Goal: Information Seeking & Learning: Learn about a topic

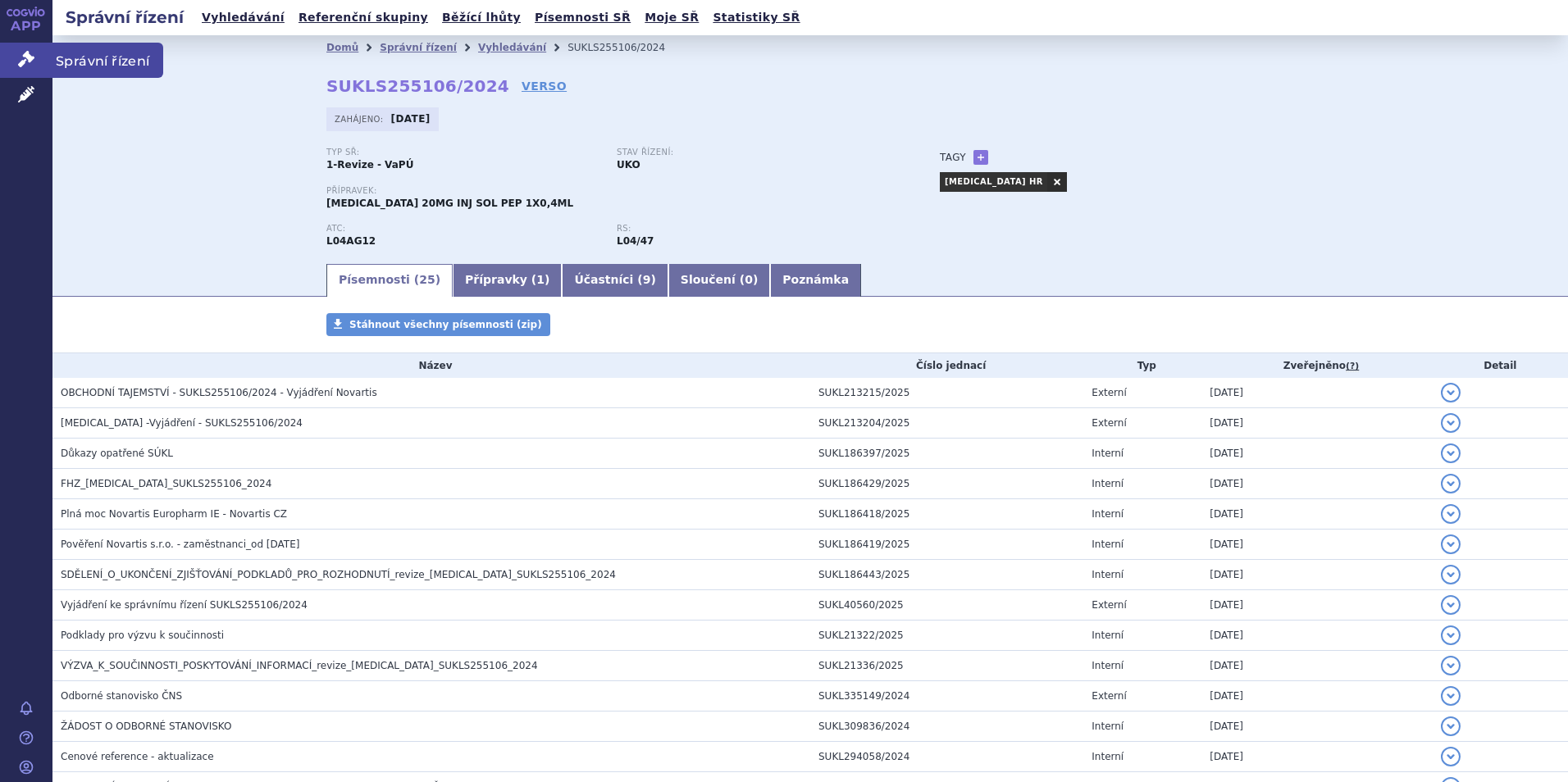
click at [26, 52] on icon at bounding box center [25, 58] width 16 height 16
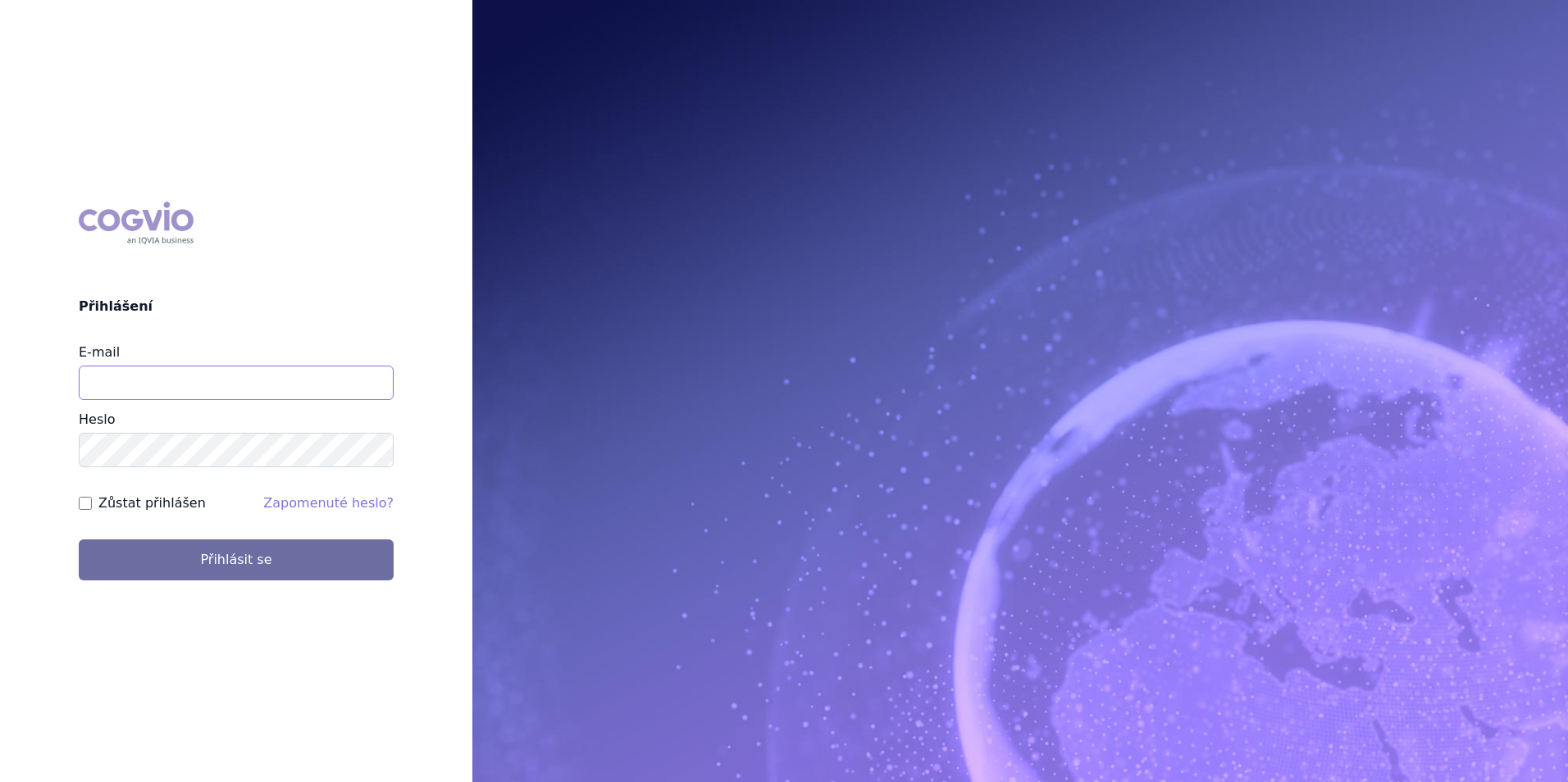
click at [138, 387] on input "E-mail" at bounding box center [236, 383] width 315 height 35
type input "martin.sekan@novartis.com"
click at [79, 540] on button "Přihlásit se" at bounding box center [236, 560] width 315 height 41
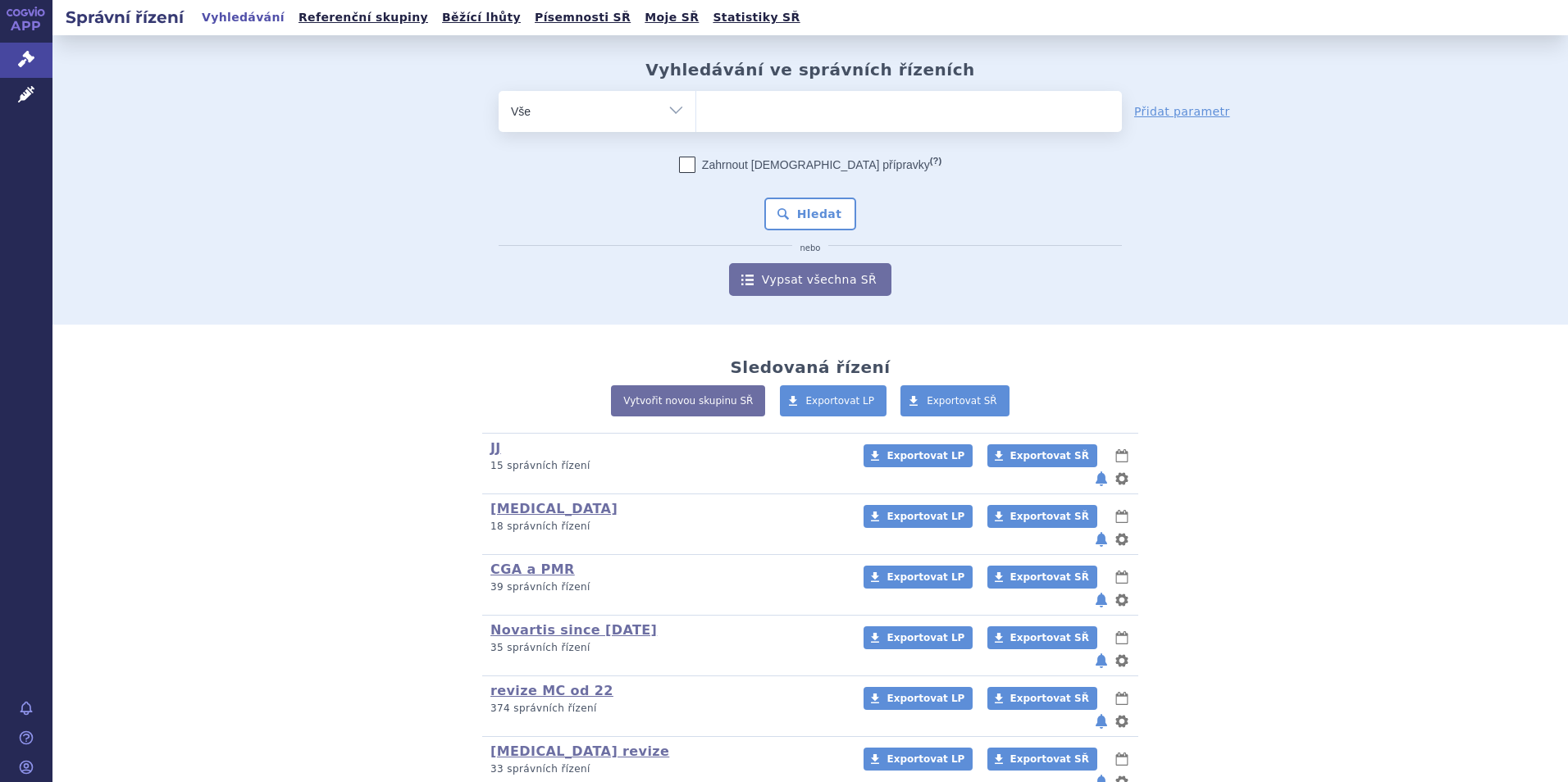
click at [829, 140] on form "odstranit Vše Spisová značka Typ SŘ (?) Hledat" at bounding box center [810, 194] width 623 height 205
click at [822, 125] on span at bounding box center [909, 112] width 426 height 41
click at [696, 125] on select at bounding box center [696, 111] width 1 height 41
click at [805, 284] on link "Vypsat všechna SŘ" at bounding box center [810, 279] width 162 height 33
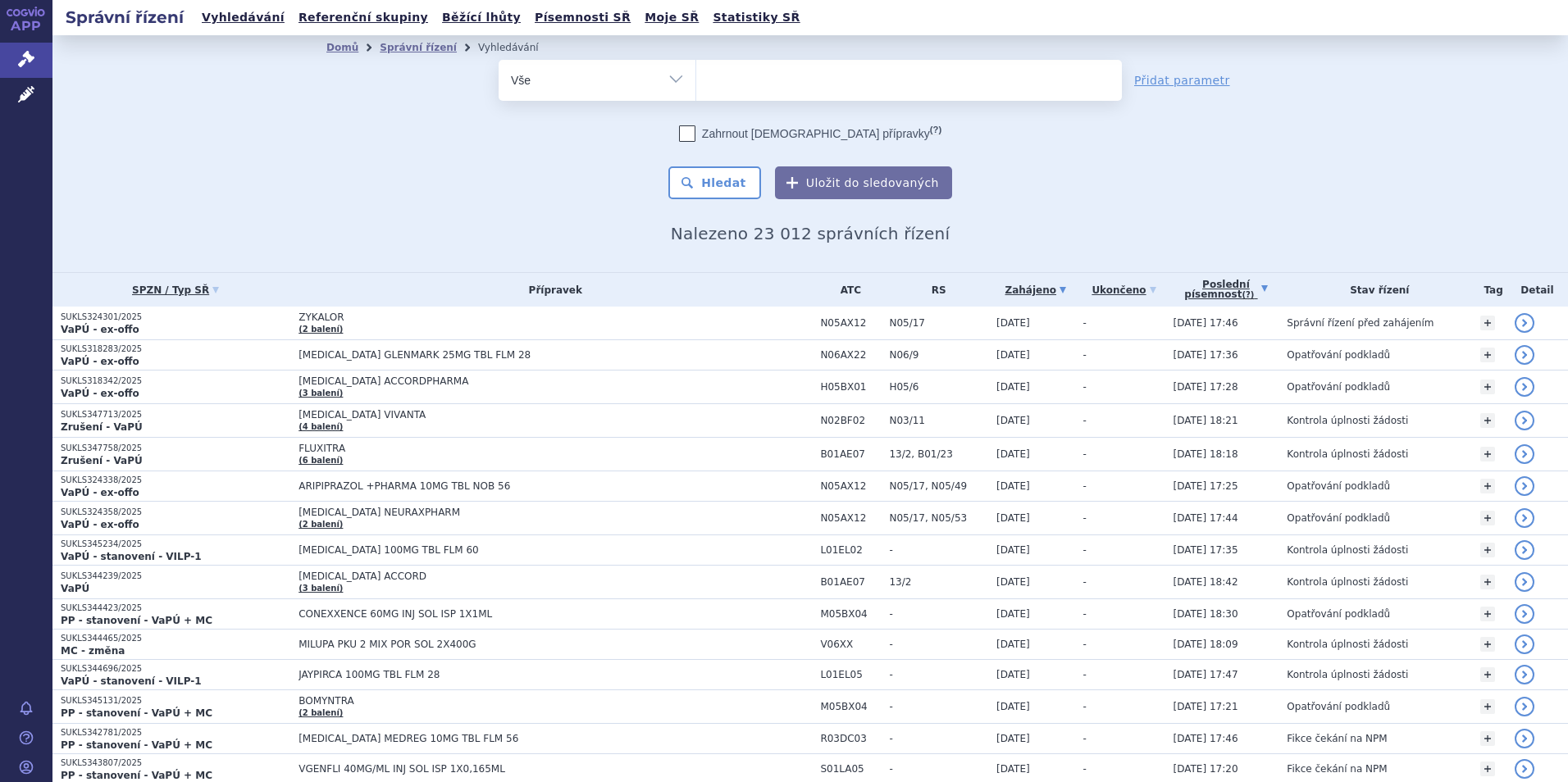
click at [1235, 282] on link "Poslední písemnost (?)" at bounding box center [1226, 290] width 106 height 34
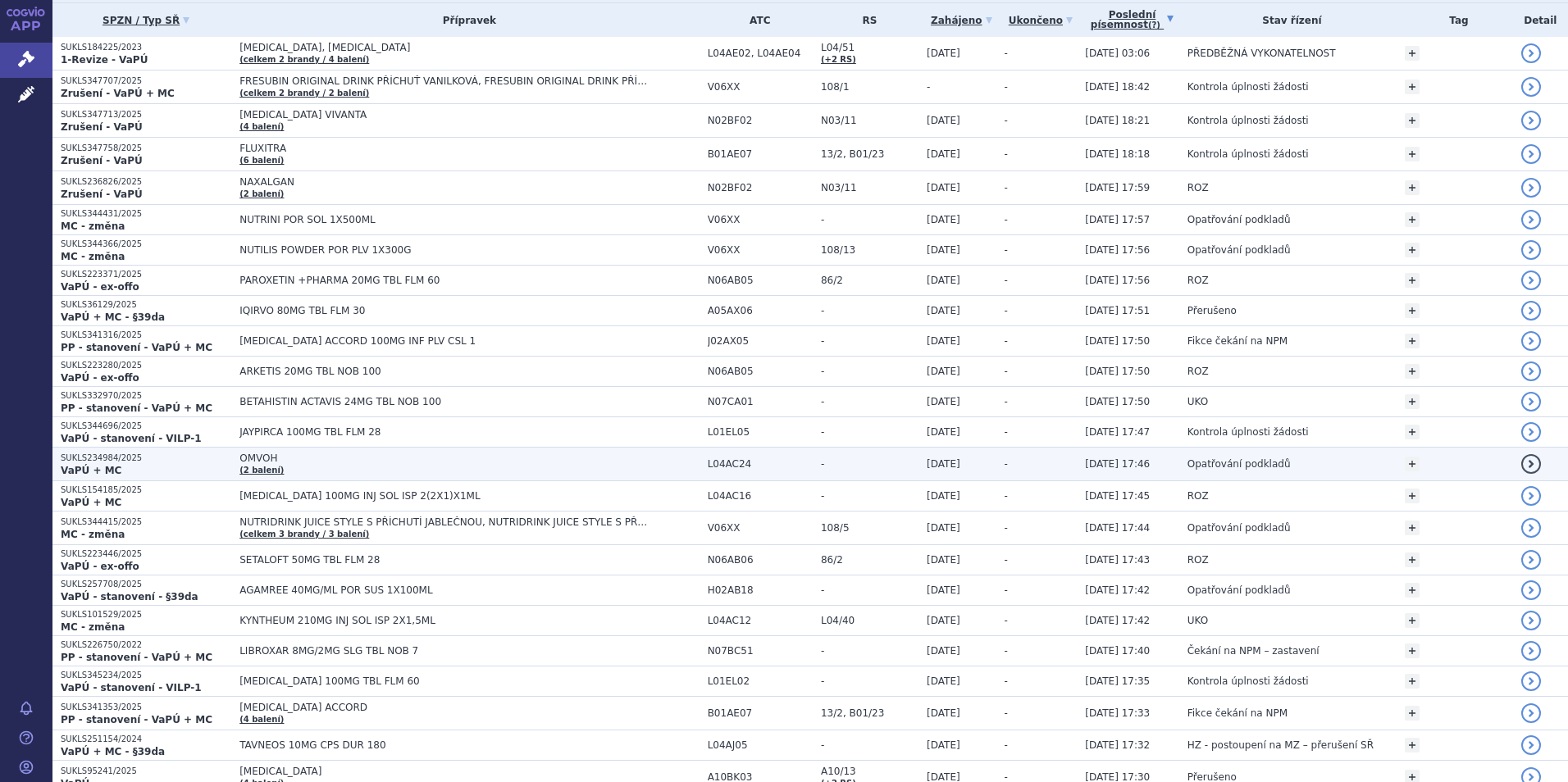
scroll to position [492, 0]
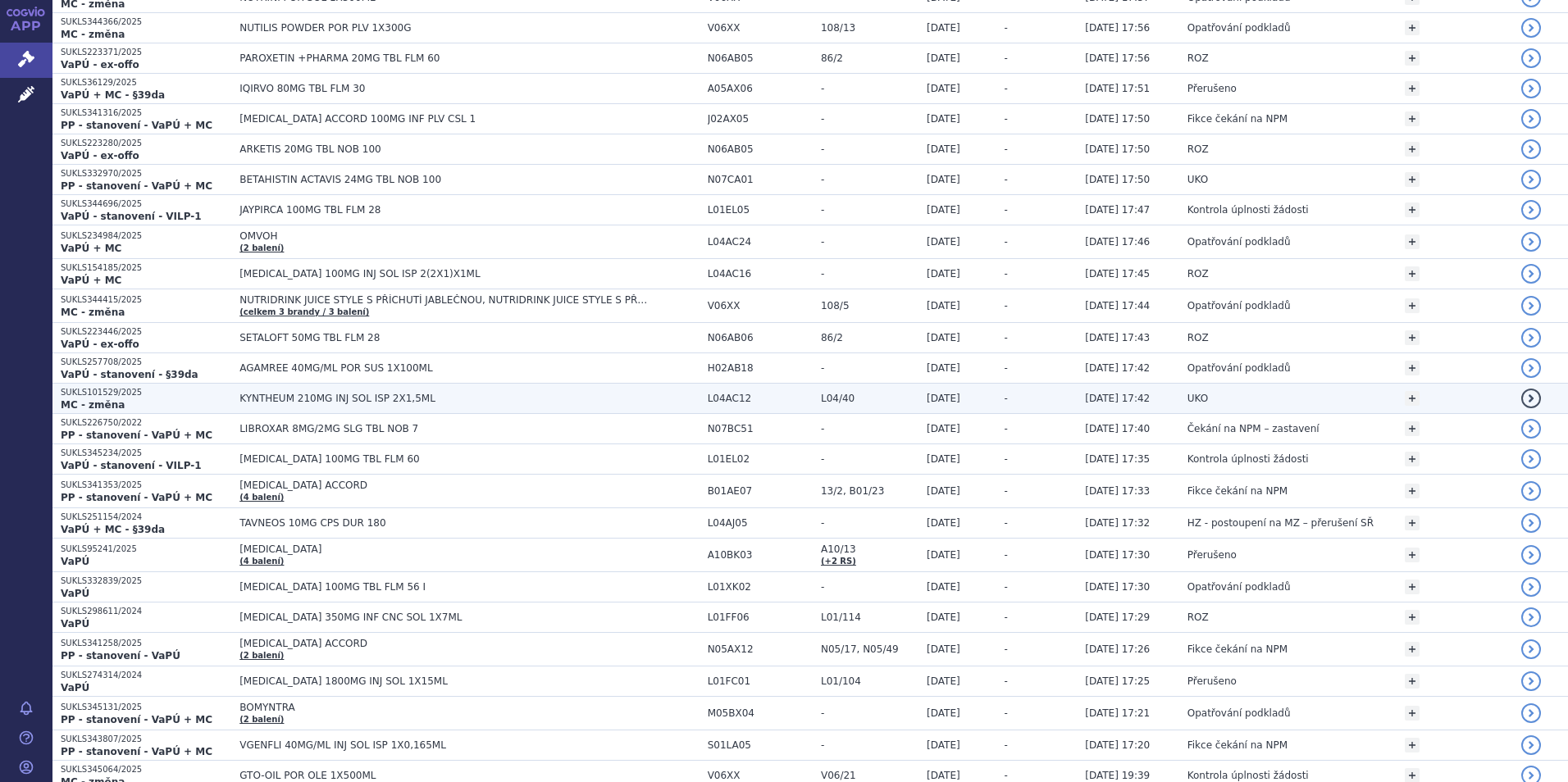
click at [643, 394] on span "KYNTHEUM 210MG INJ SOL ISP 2X1,5ML" at bounding box center [469, 399] width 459 height 12
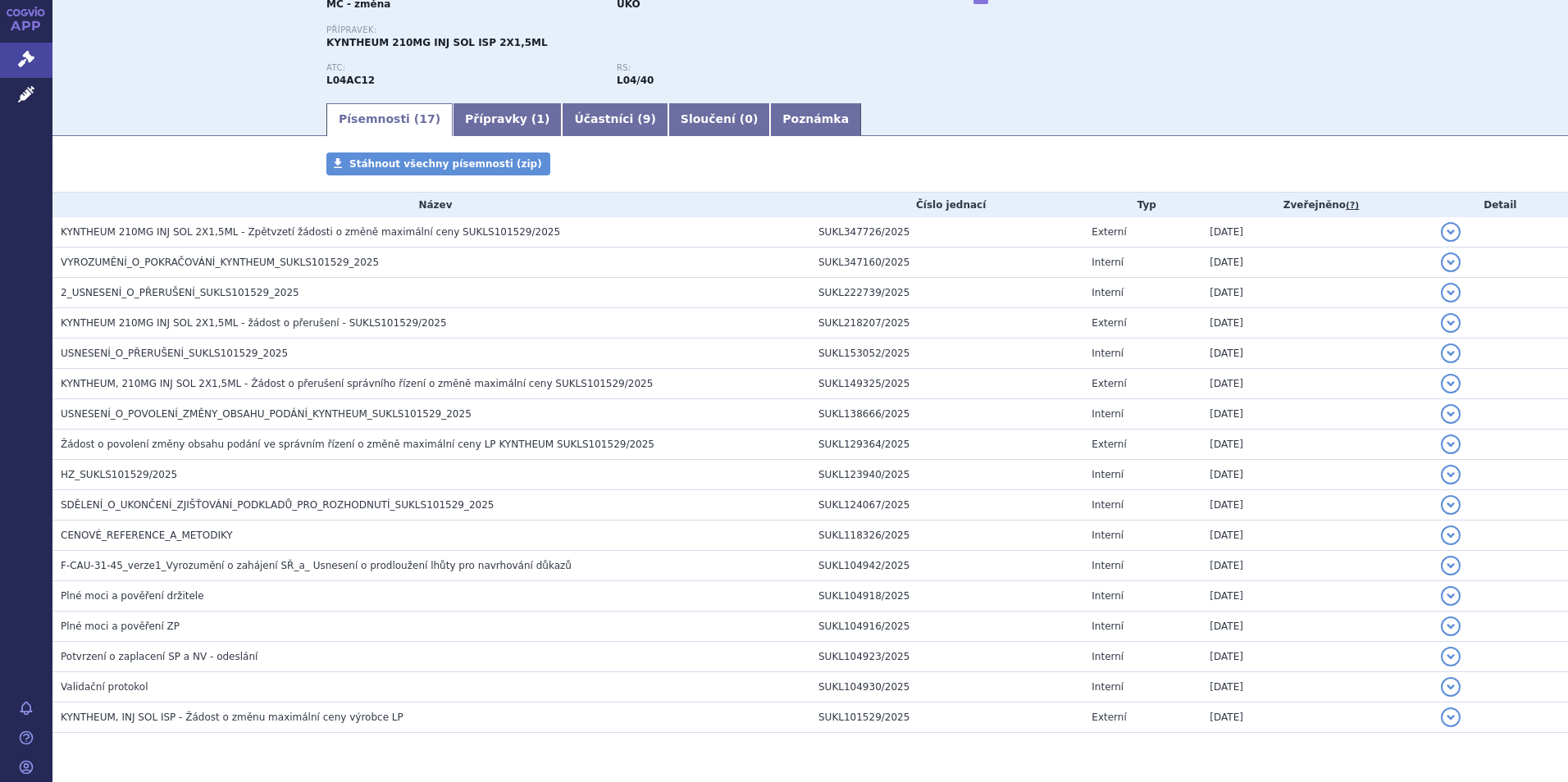
scroll to position [164, 0]
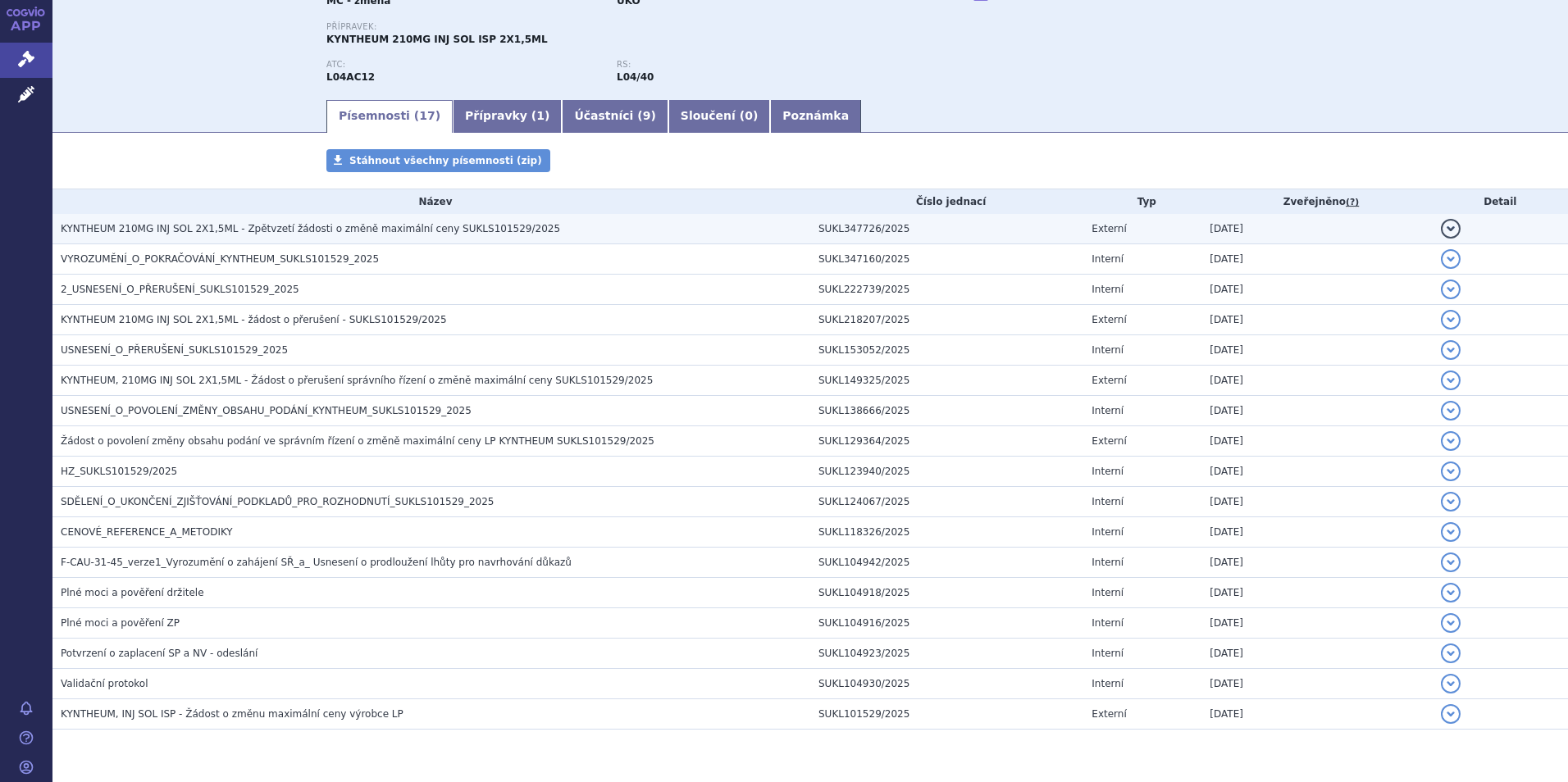
click at [402, 236] on h3 "KYNTHEUM 210MG INJ SOL 2X1,5ML - Zpětvzetí žádosti o změně maximální ceny SUKLS…" at bounding box center [436, 229] width 750 height 16
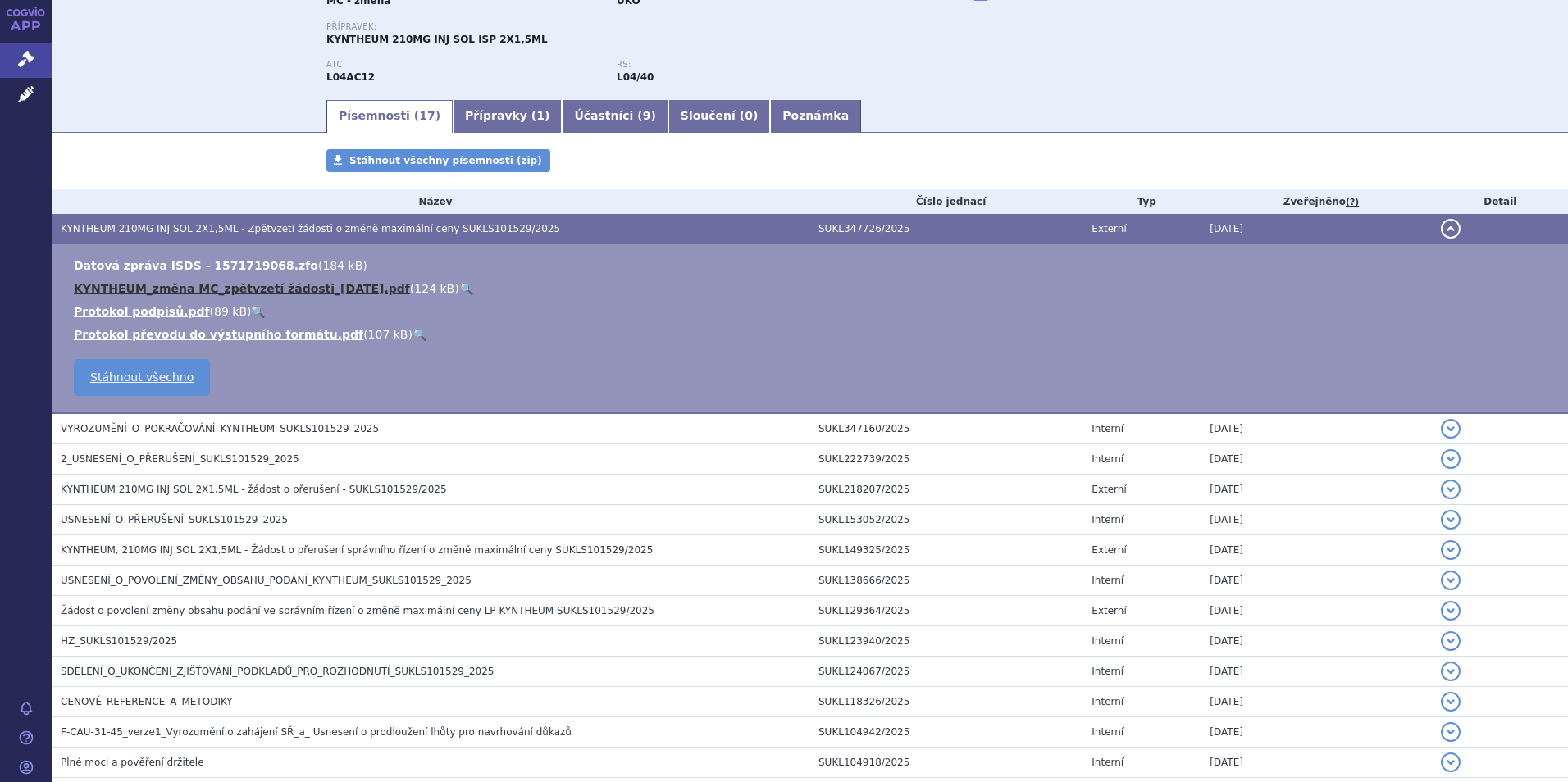
click at [336, 292] on link "KYNTHEUM_změna MC_zpětvzetí žádosti_2025-09-01.pdf" at bounding box center [241, 289] width 336 height 14
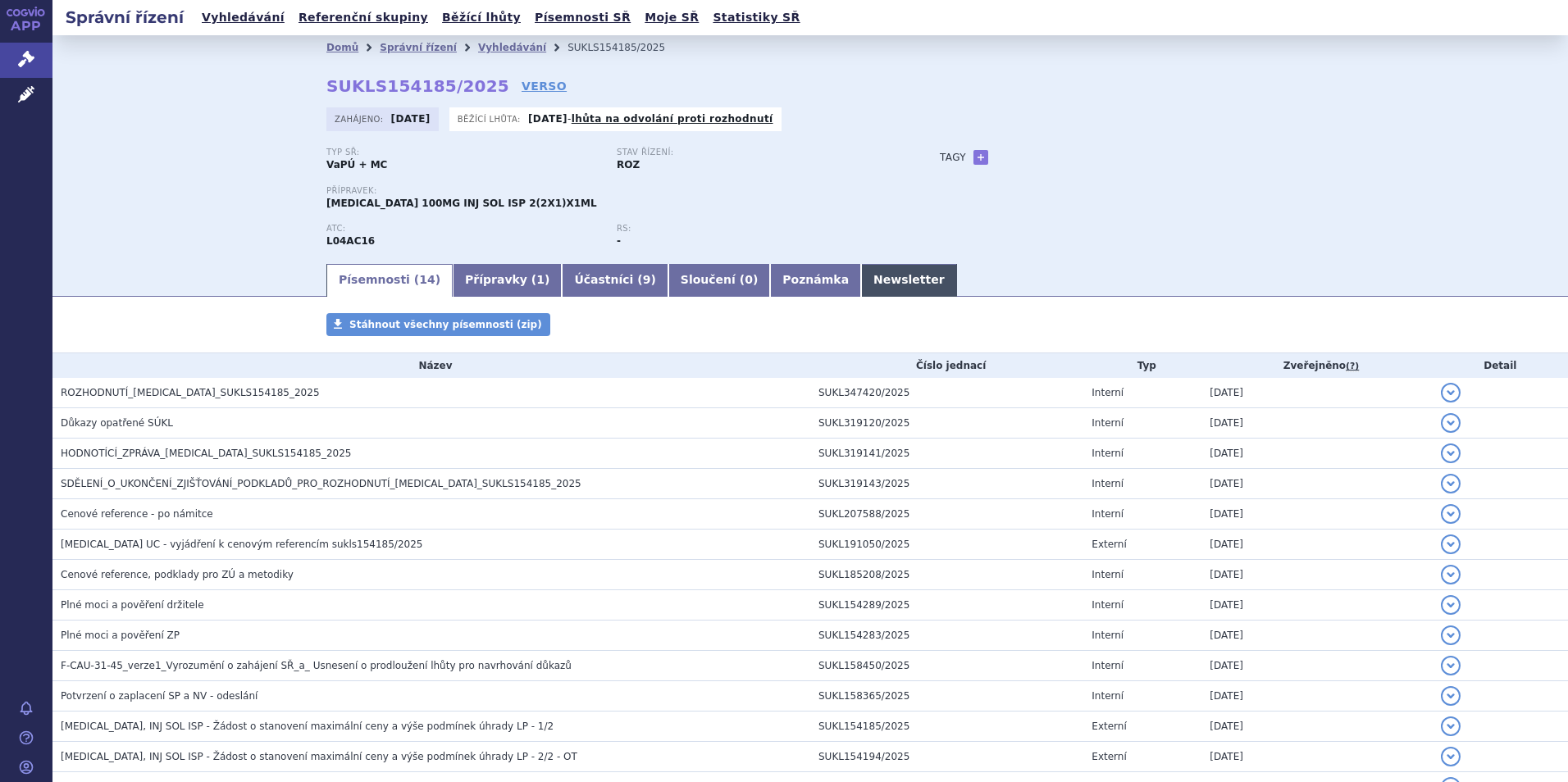
click at [861, 275] on link "Newsletter" at bounding box center [908, 280] width 96 height 33
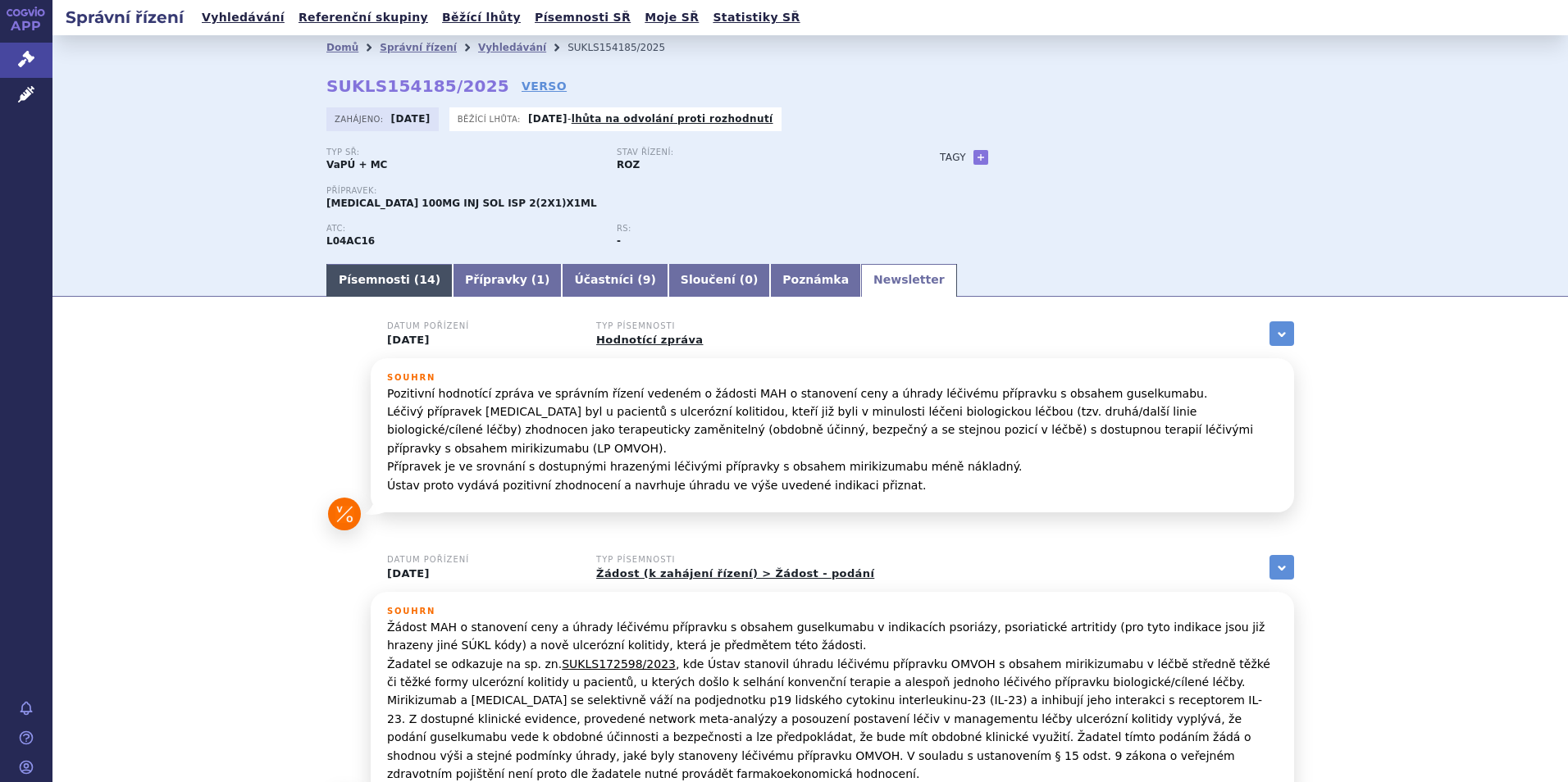
click at [366, 272] on link "Písemnosti ( 14 )" at bounding box center [389, 280] width 126 height 33
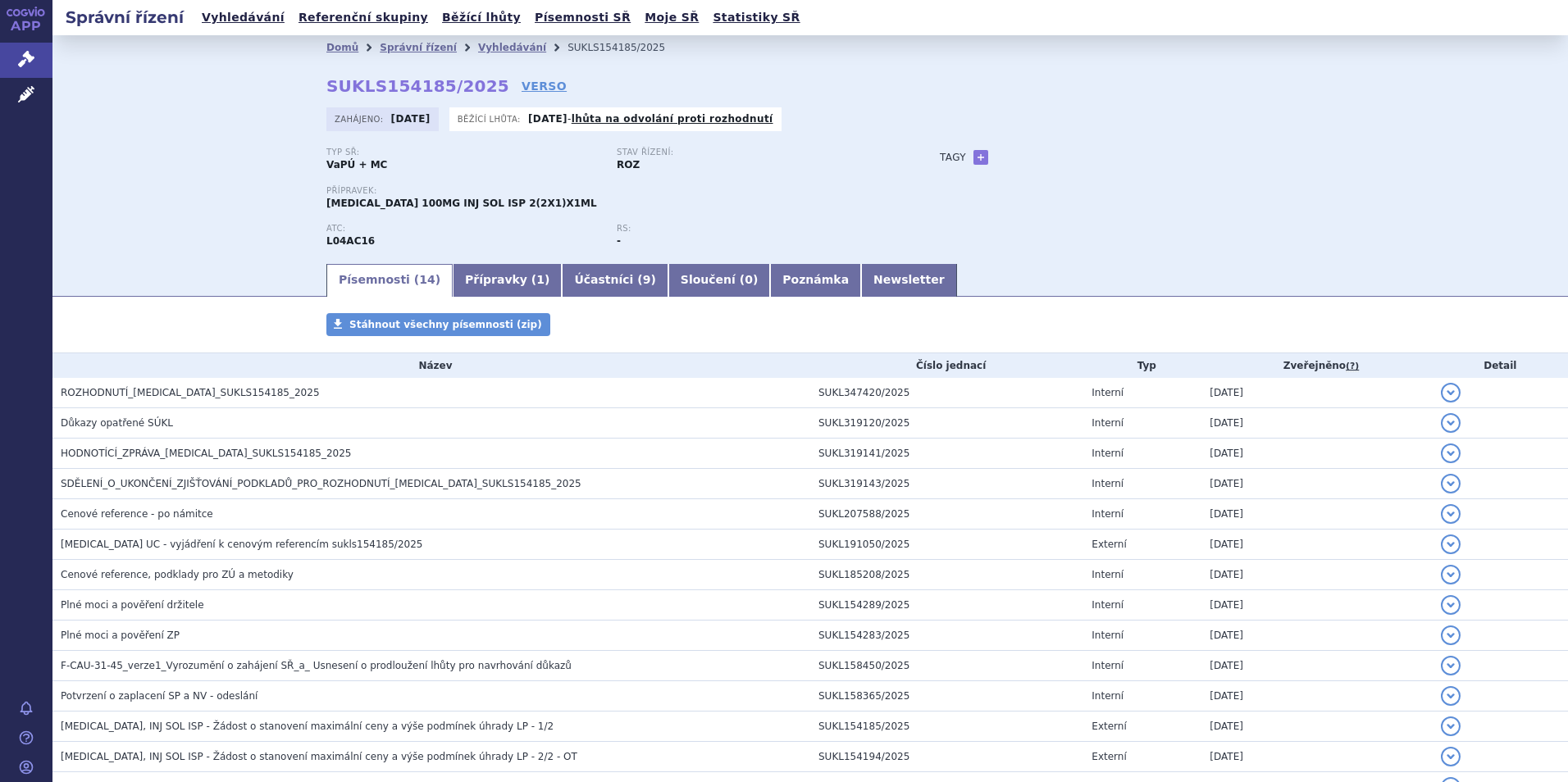
click at [395, 40] on li "Správní řízení" at bounding box center [429, 47] width 98 height 25
click at [406, 51] on link "Správní řízení" at bounding box center [418, 47] width 77 height 12
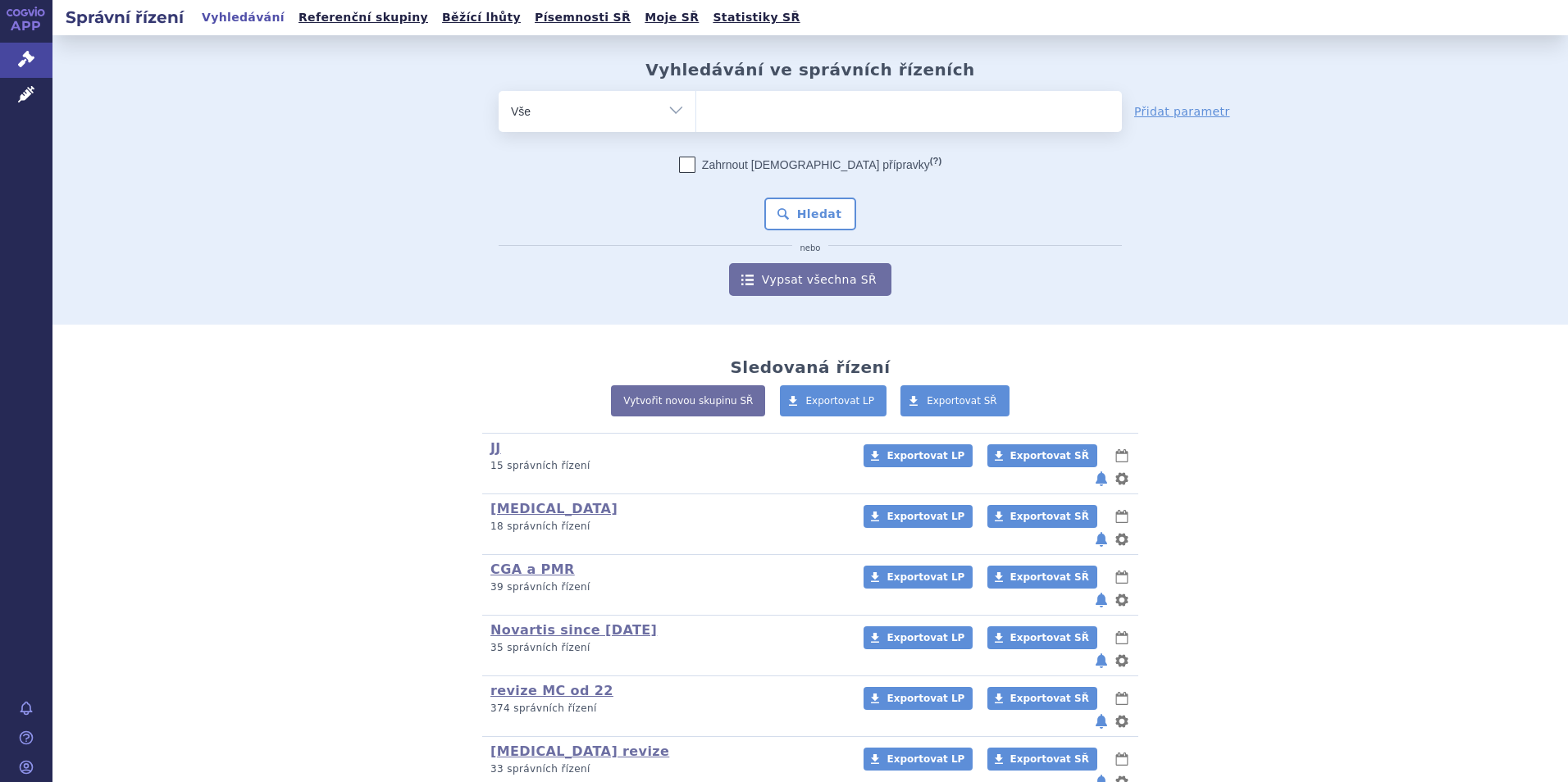
click at [801, 300] on div "Vyhledávání ve správních řízeních odstranit Vše Spisová značka" at bounding box center [810, 180] width 1516 height 289
drag, startPoint x: 800, startPoint y: 286, endPoint x: 796, endPoint y: 273, distance: 13.6
click at [798, 285] on link "Vypsat všechna SŘ" at bounding box center [810, 279] width 162 height 33
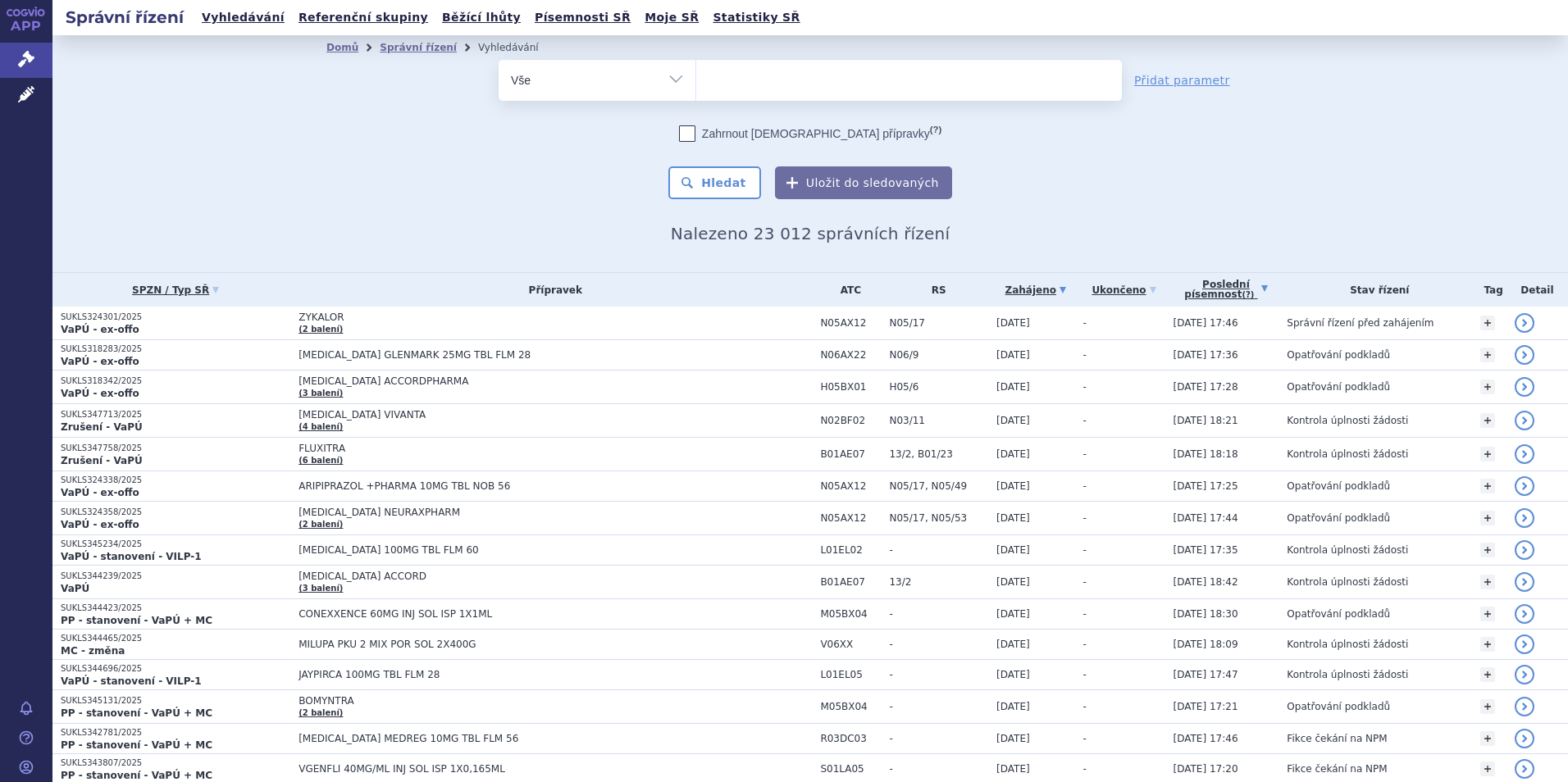
drag, startPoint x: 0, startPoint y: 0, endPoint x: 1243, endPoint y: 292, distance: 1276.8
click at [1243, 292] on link "Poslední písemnost (?)" at bounding box center [1226, 290] width 106 height 34
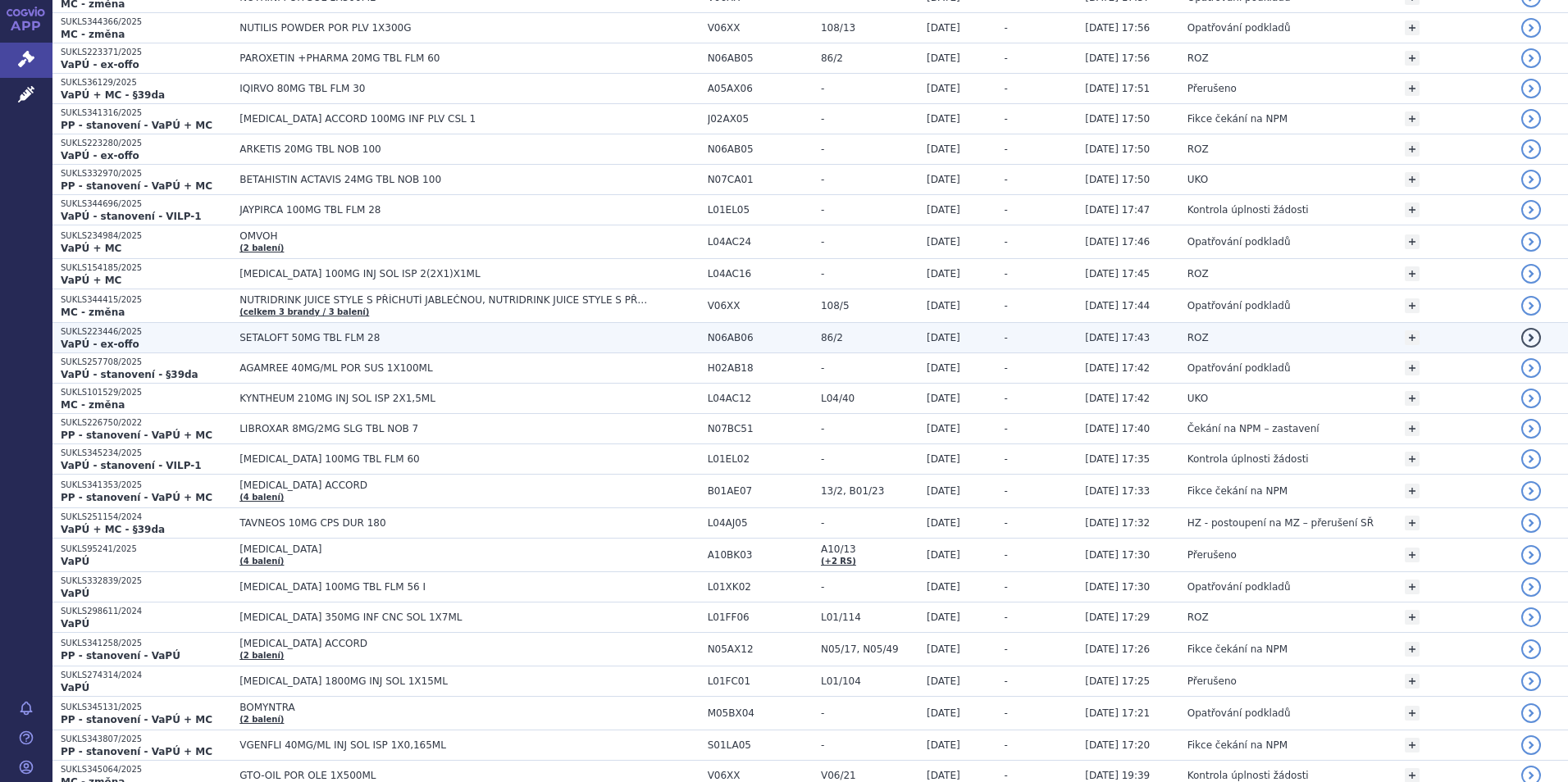
scroll to position [164, 0]
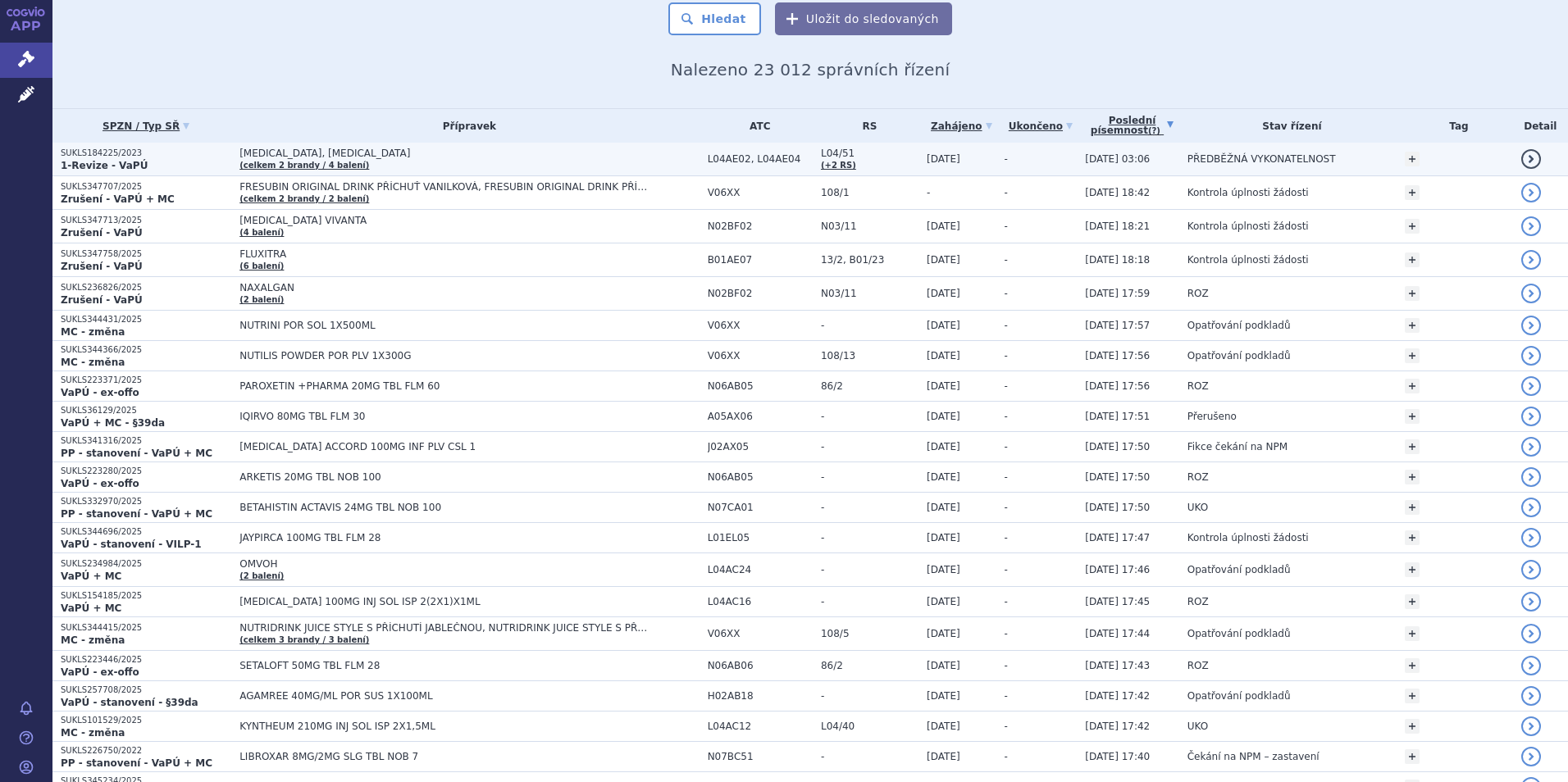
click at [371, 161] on td "PONVORY, ZEPOSIA (celkem 2 brandy / 4 balení)" at bounding box center [465, 160] width 467 height 34
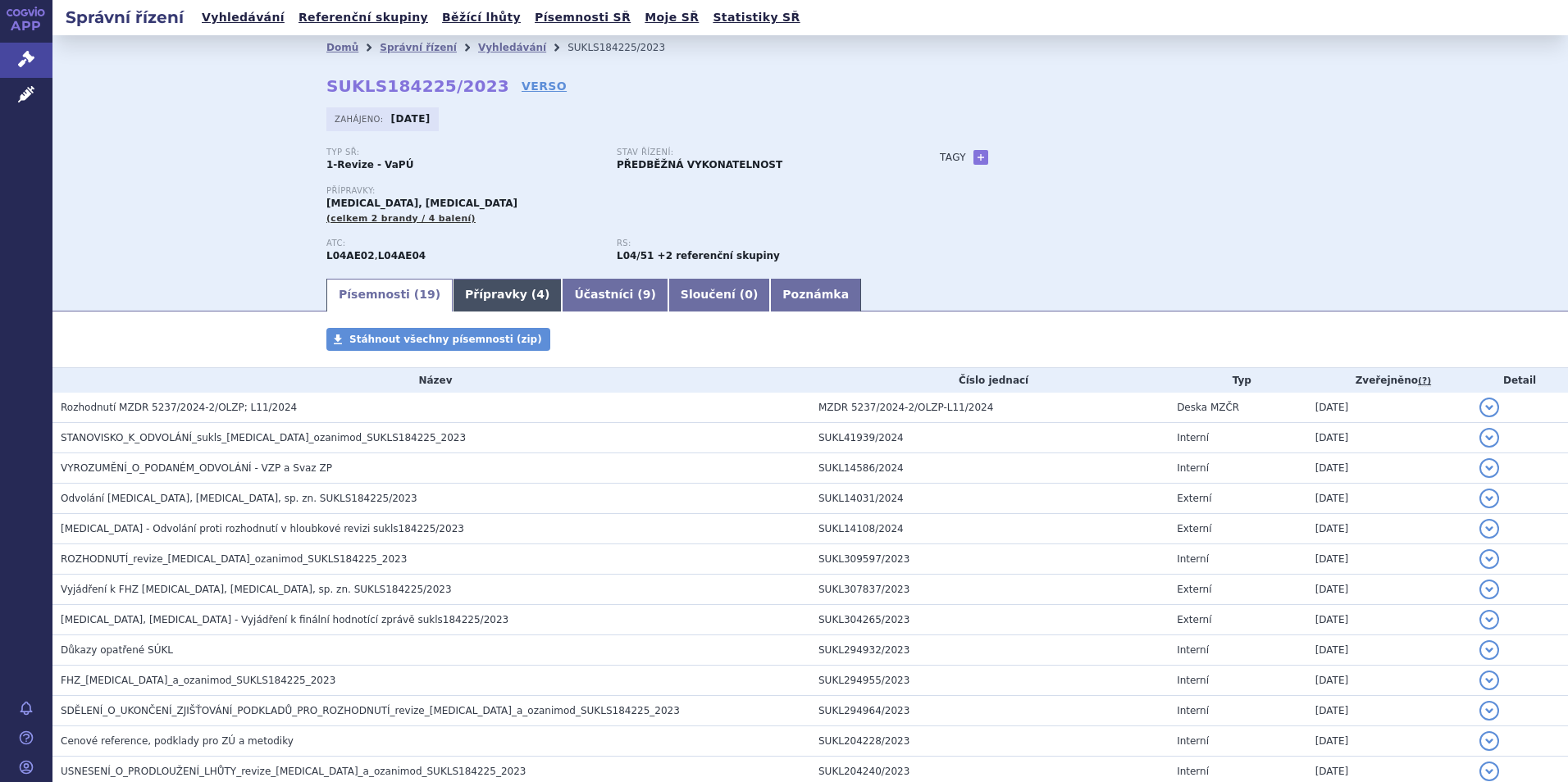
click at [517, 292] on link "Přípravky ( 4 )" at bounding box center [507, 295] width 109 height 33
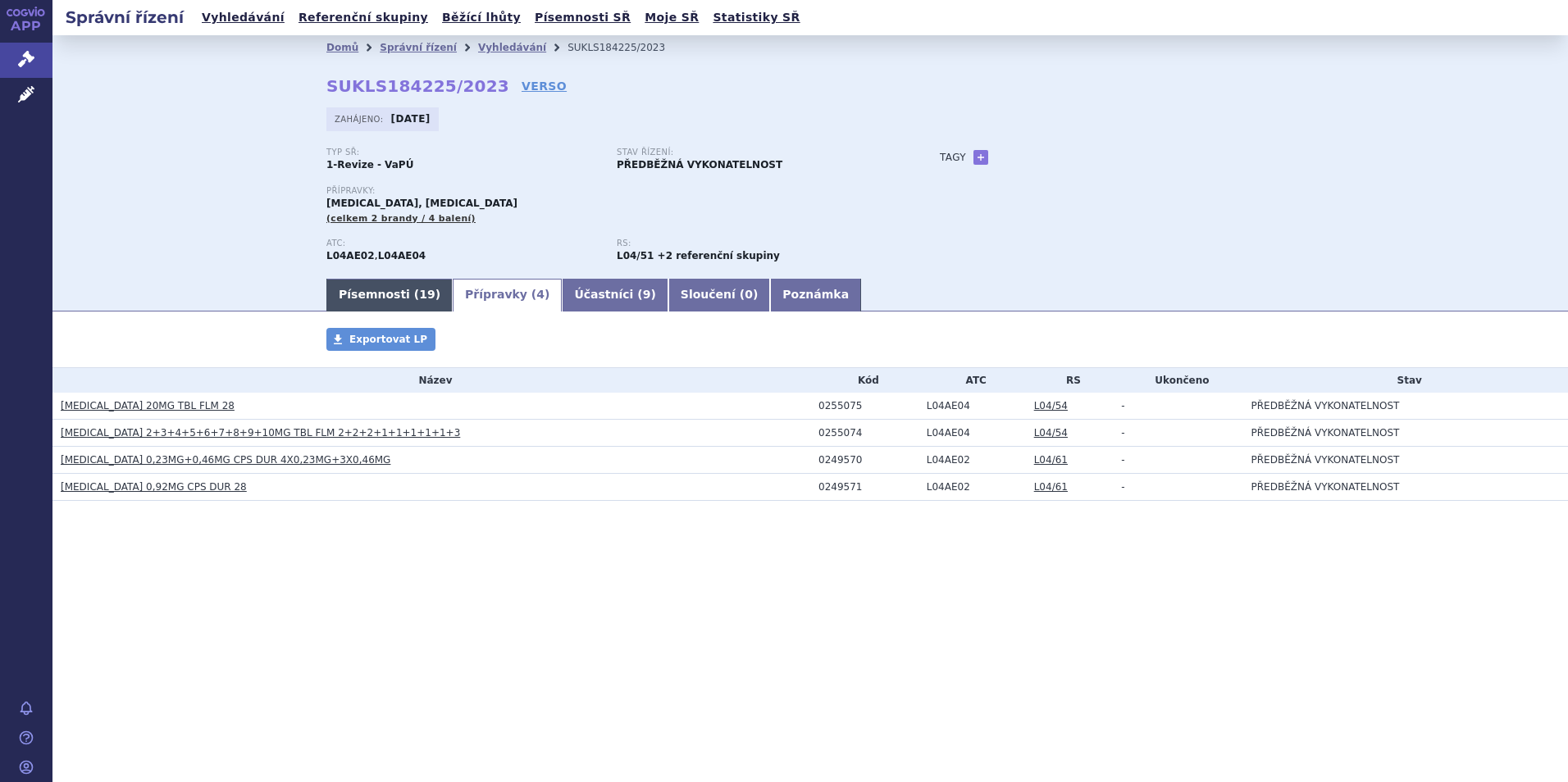
click at [382, 293] on link "Písemnosti ( 19 )" at bounding box center [389, 295] width 126 height 33
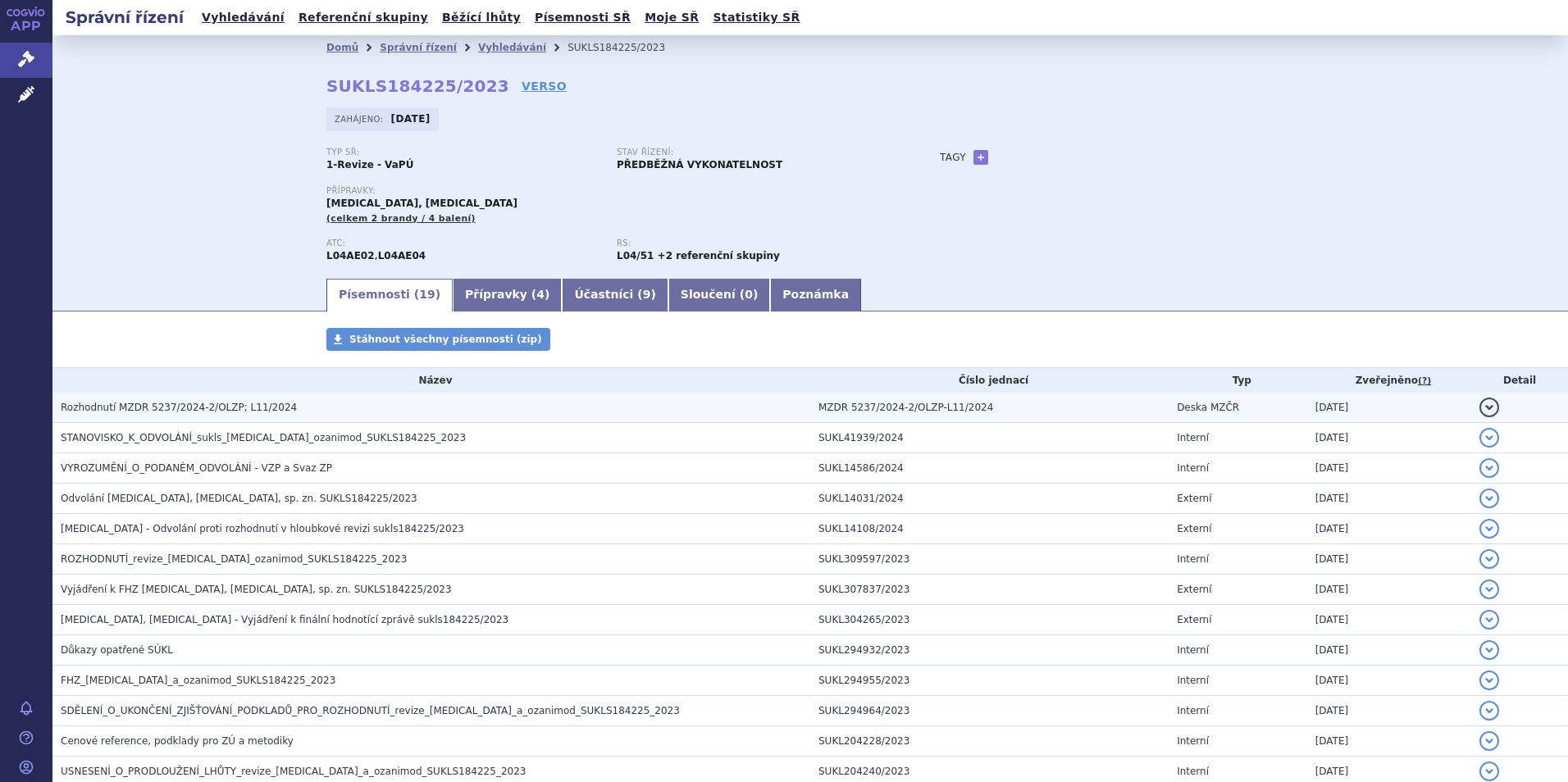
click at [150, 408] on span "Rozhodnutí MZDR 5237/2024-2/OLZP; L11/2024" at bounding box center [179, 408] width 236 height 12
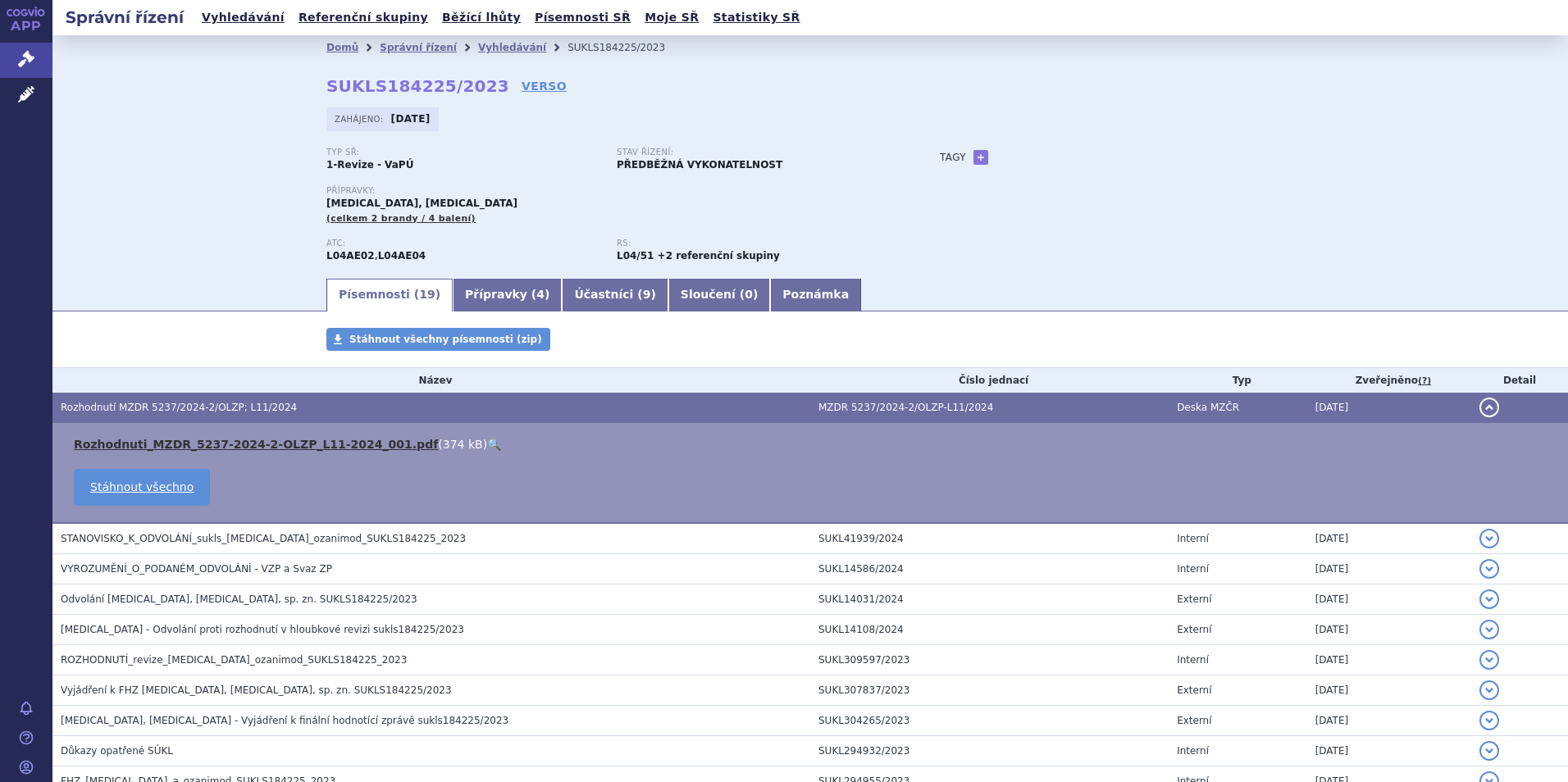
click at [194, 445] on link "Rozhodnuti_MZDR_5237-2024-2-OLZP_L11-2024_001.pdf" at bounding box center [256, 444] width 364 height 14
